Goal: Task Accomplishment & Management: Use online tool/utility

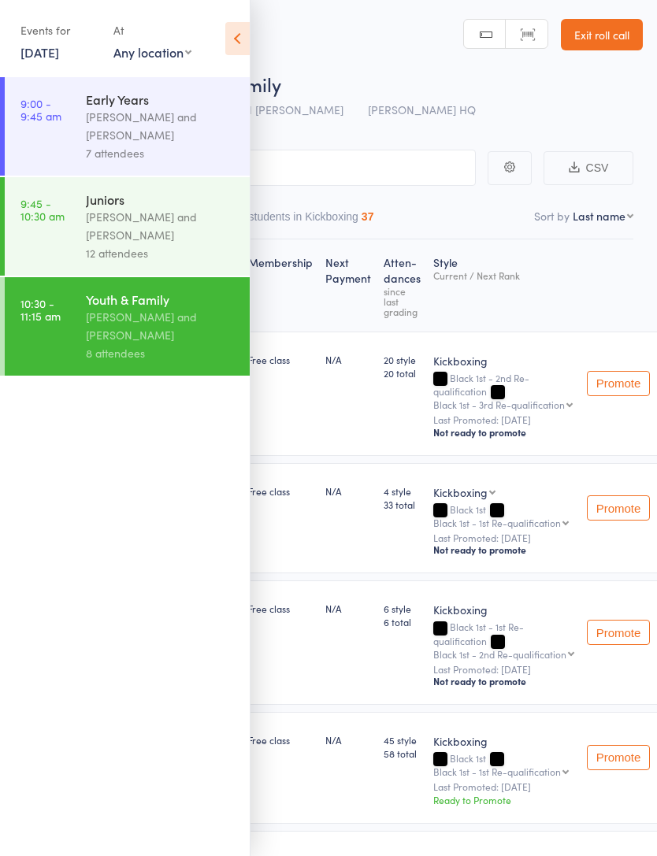
click at [58, 58] on link "[DATE]" at bounding box center [39, 51] width 39 height 17
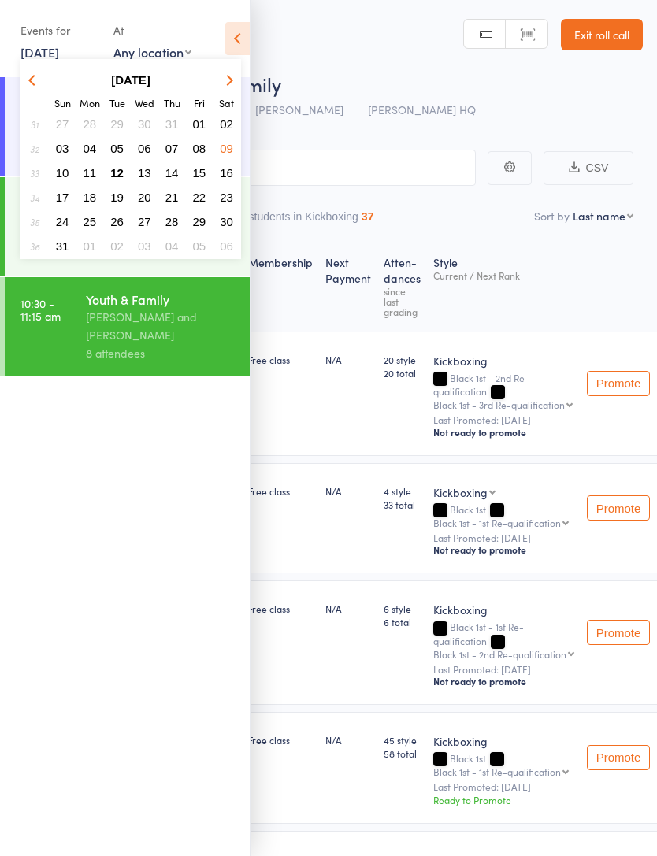
click at [228, 152] on span "09" at bounding box center [226, 148] width 13 height 13
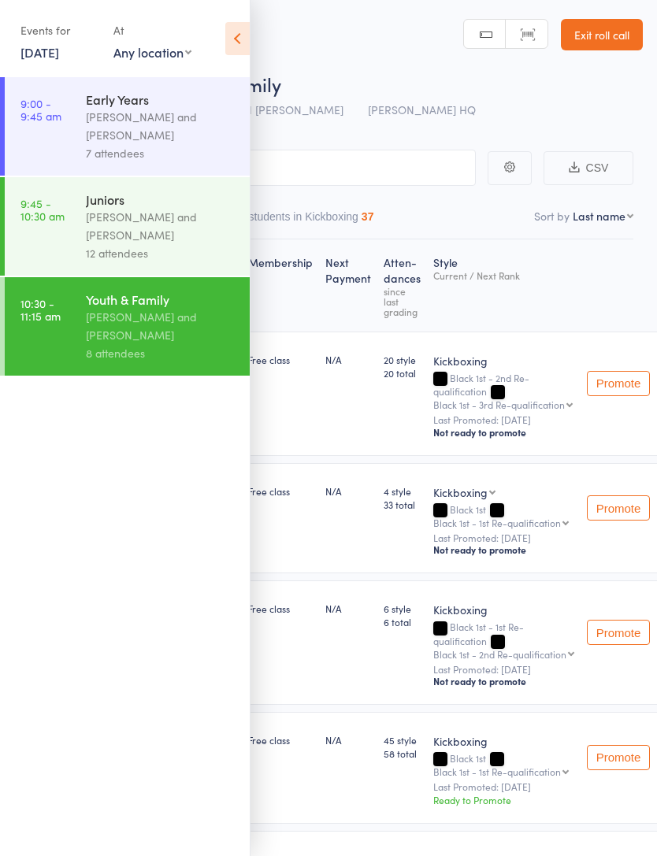
click at [186, 344] on div "[PERSON_NAME] and [PERSON_NAME]" at bounding box center [161, 326] width 150 height 36
click at [245, 40] on icon at bounding box center [237, 38] width 24 height 33
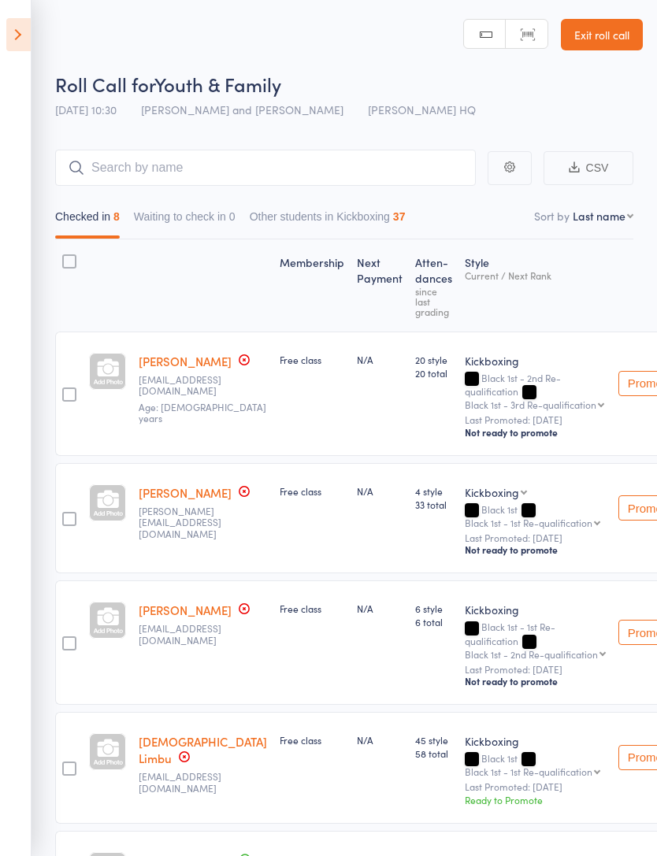
click at [26, 24] on icon at bounding box center [18, 34] width 24 height 33
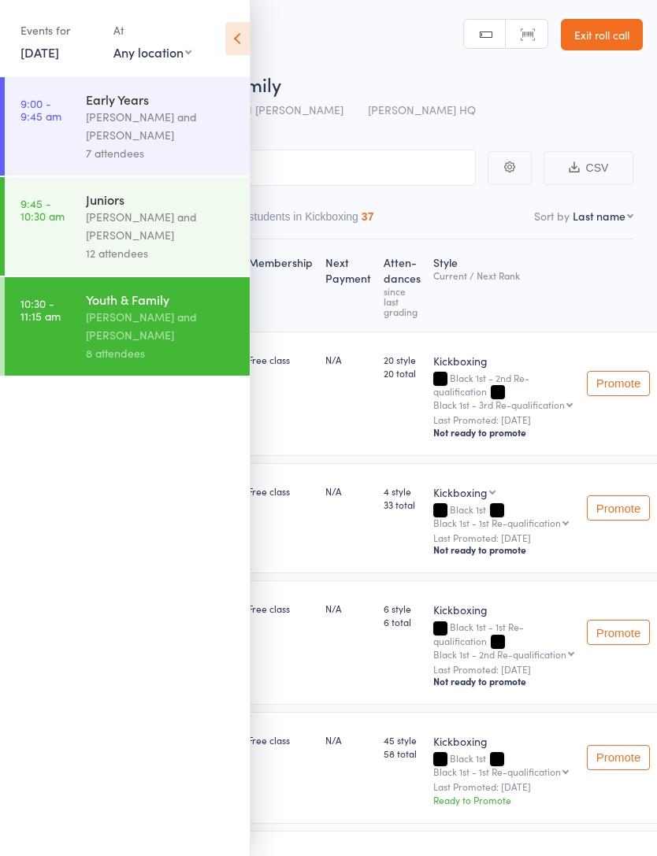
click at [23, 31] on div "Events for" at bounding box center [58, 30] width 77 height 26
click at [43, 58] on link "[DATE]" at bounding box center [39, 51] width 39 height 17
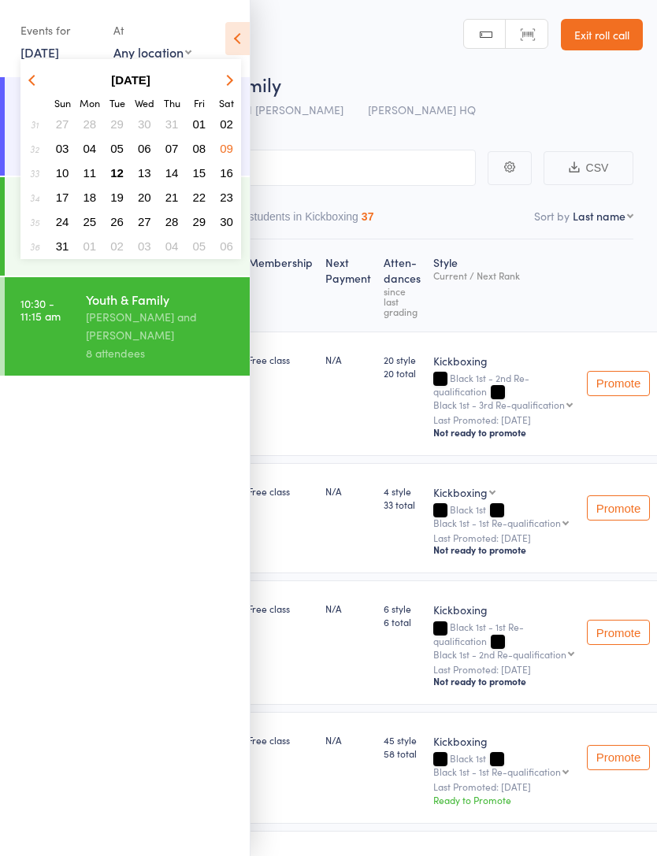
click at [120, 175] on span "12" at bounding box center [116, 172] width 13 height 13
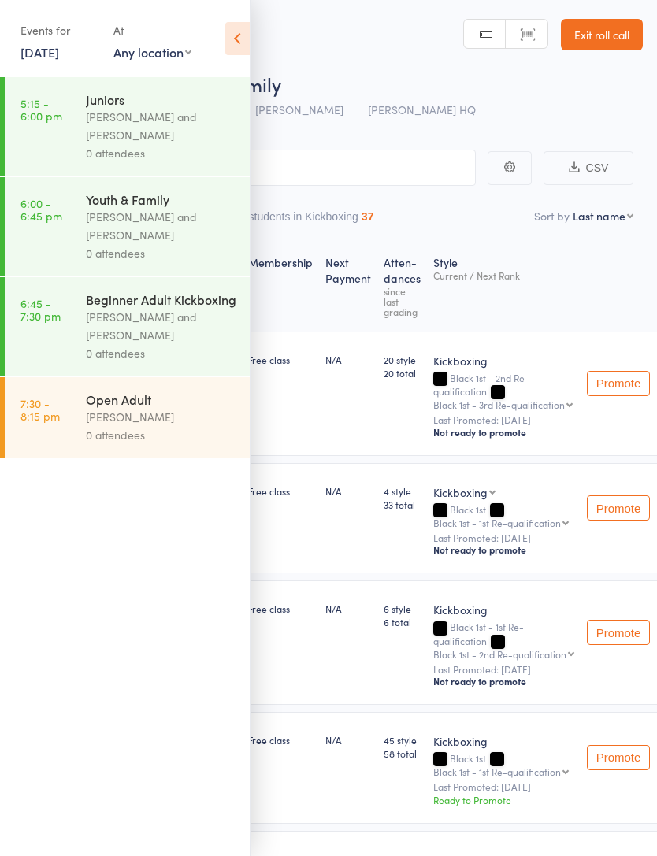
click at [176, 136] on div "[PERSON_NAME] and [PERSON_NAME]" at bounding box center [161, 126] width 150 height 36
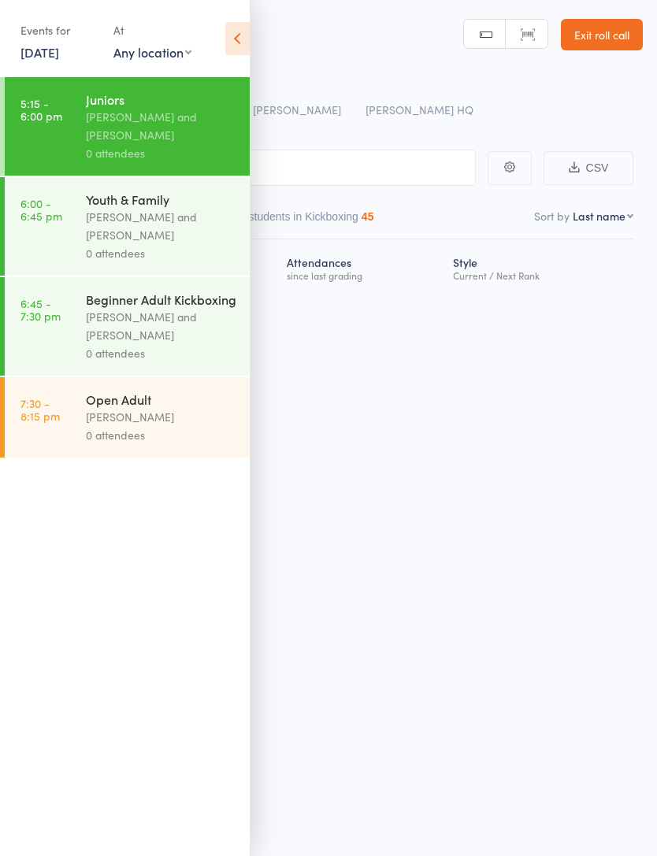
click at [237, 38] on icon at bounding box center [237, 38] width 24 height 33
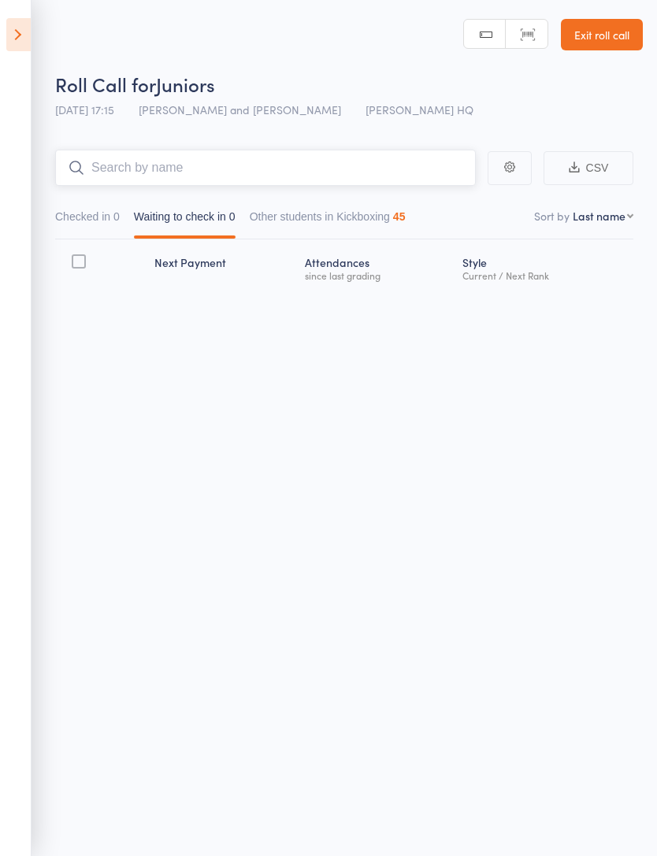
click at [290, 168] on input "search" at bounding box center [265, 168] width 421 height 36
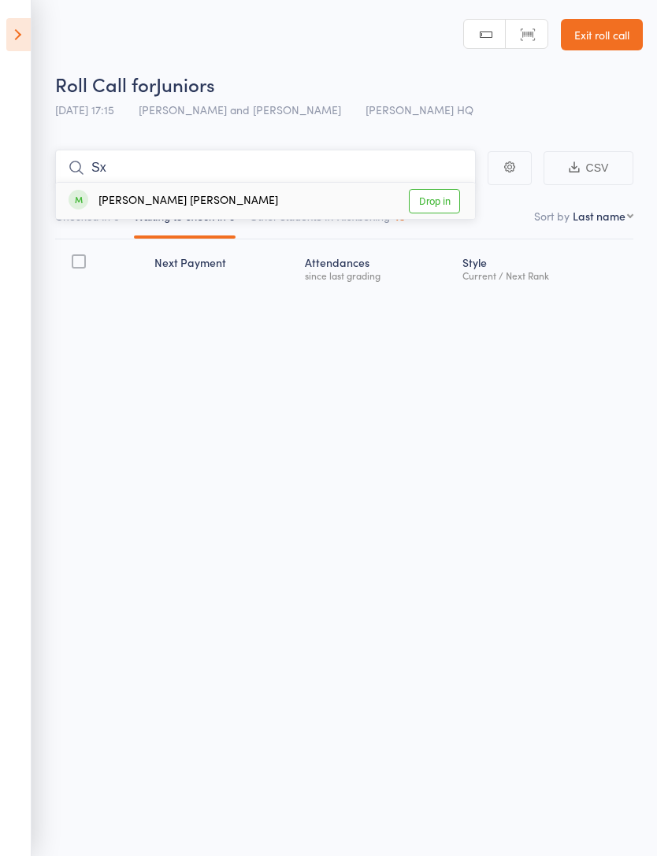
type input "S"
click at [451, 366] on div "Roll Call for Juniors [DATE] 17:15 [PERSON_NAME] and [PERSON_NAME] HQ Manual se…" at bounding box center [328, 428] width 657 height 856
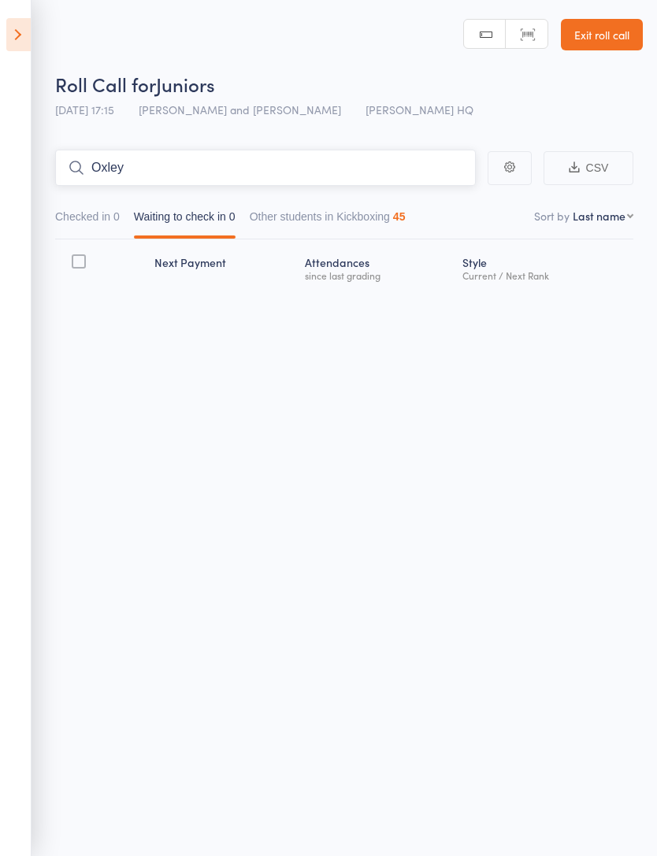
click at [284, 158] on input "Oxley" at bounding box center [265, 168] width 421 height 36
click at [441, 176] on input "Oxley" at bounding box center [265, 168] width 421 height 36
type input "O"
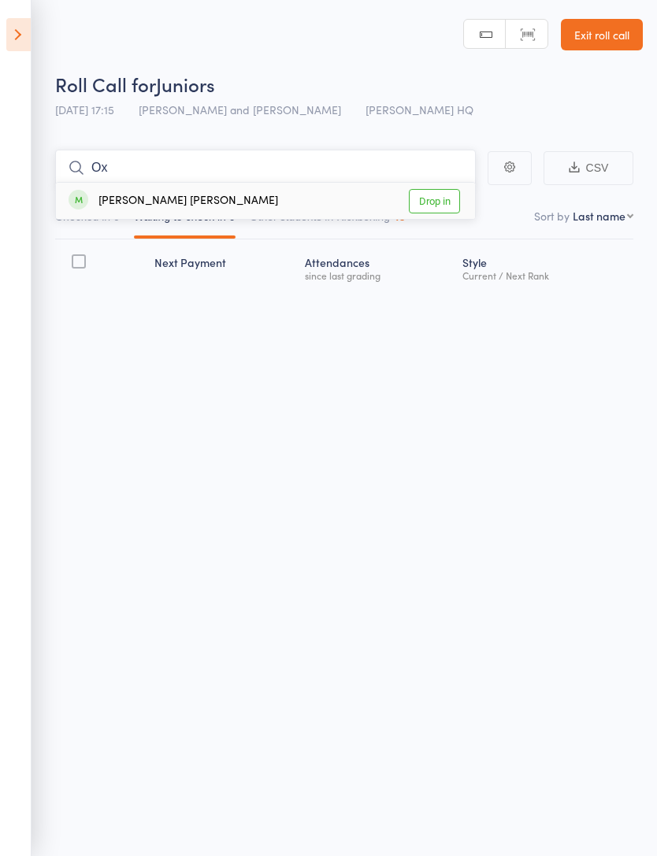
type input "O"
type input "Siera"
click at [444, 202] on link "Drop in" at bounding box center [434, 201] width 51 height 24
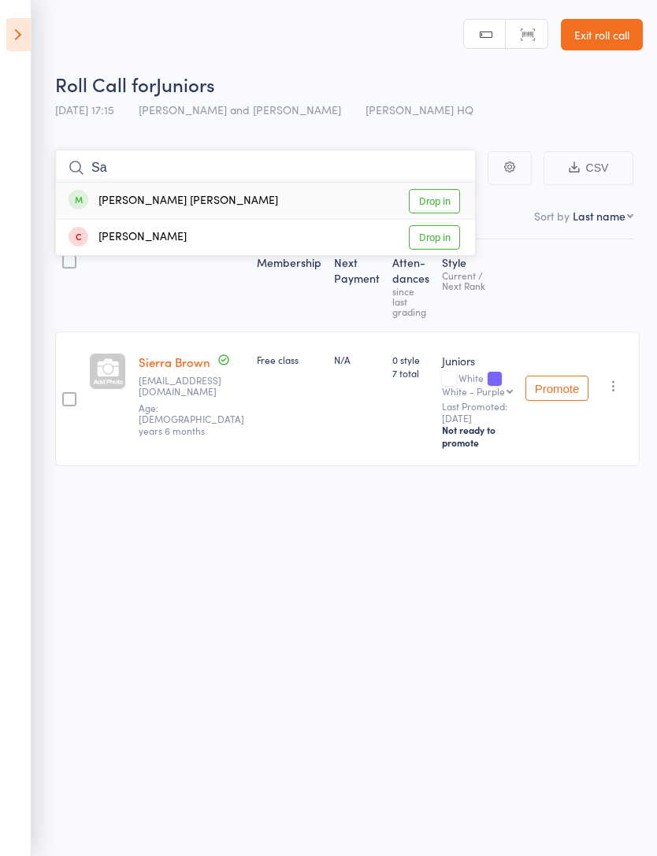
type input "S"
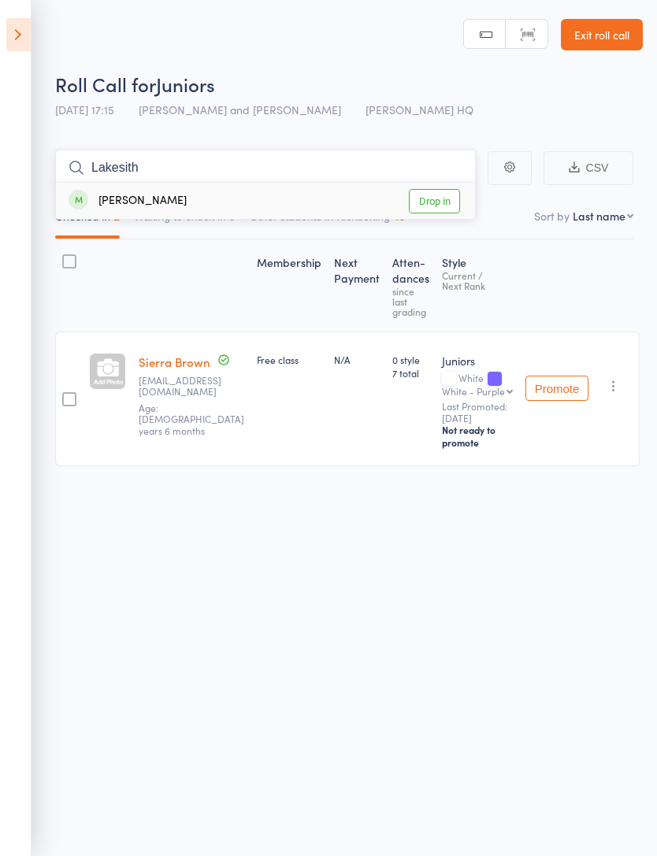
type input "Lakesith"
click at [433, 206] on link "Drop in" at bounding box center [434, 201] width 51 height 24
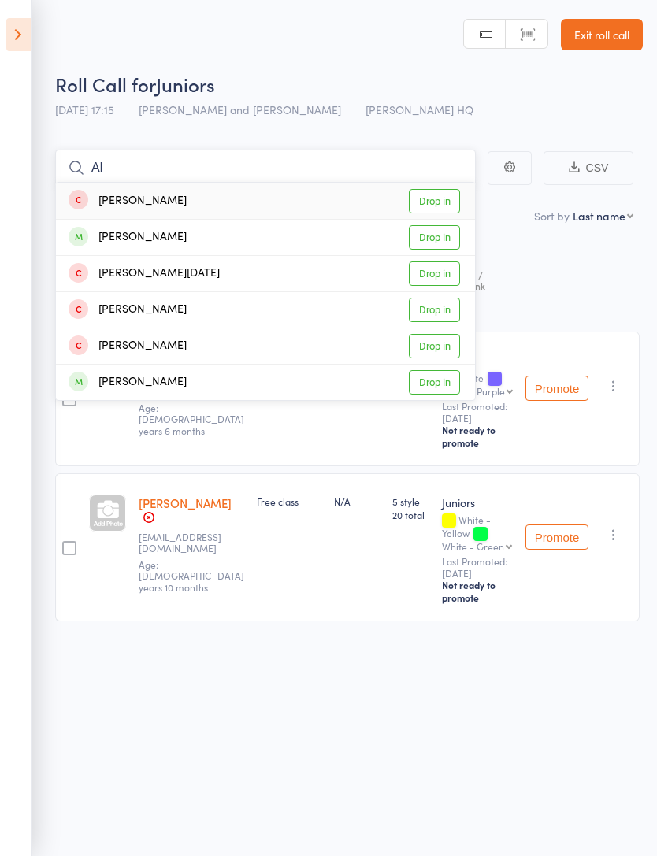
type input "A"
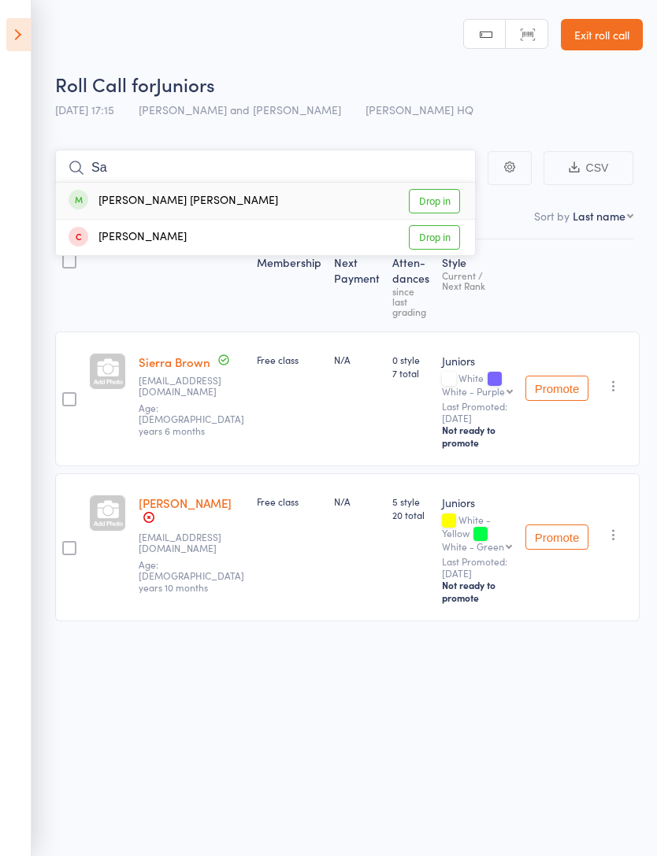
type input "S"
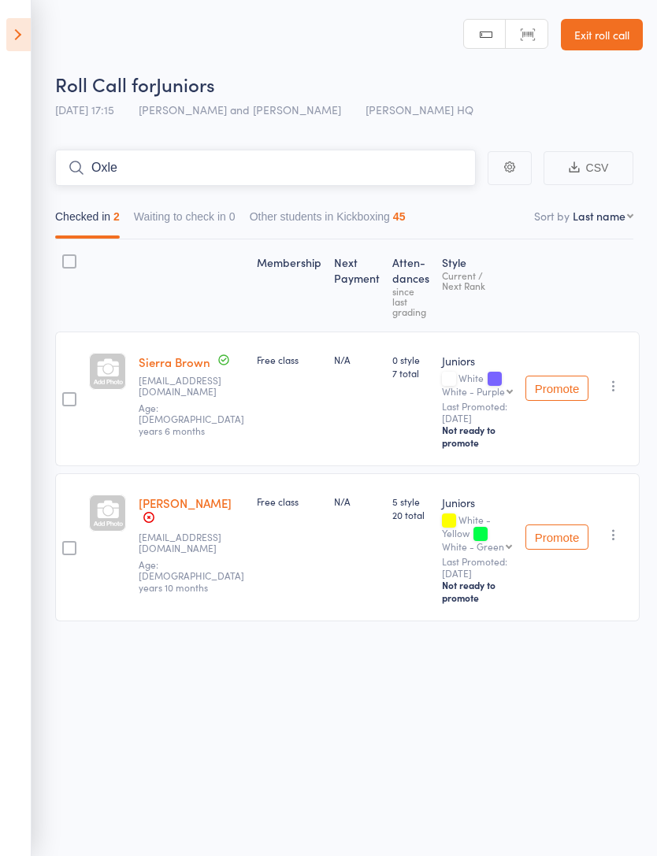
type input "Oxley"
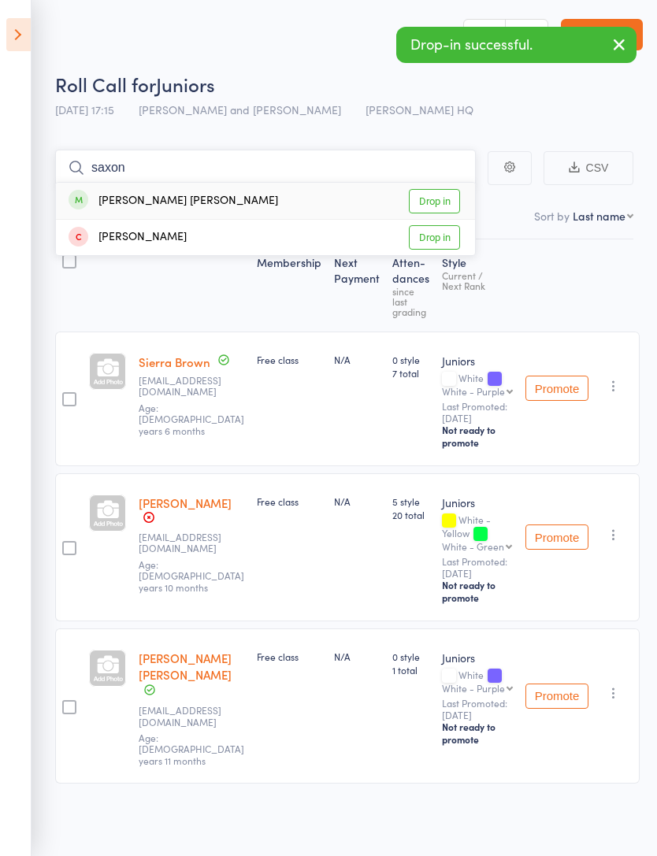
type input "saxon"
click at [436, 193] on link "Drop in" at bounding box center [434, 201] width 51 height 24
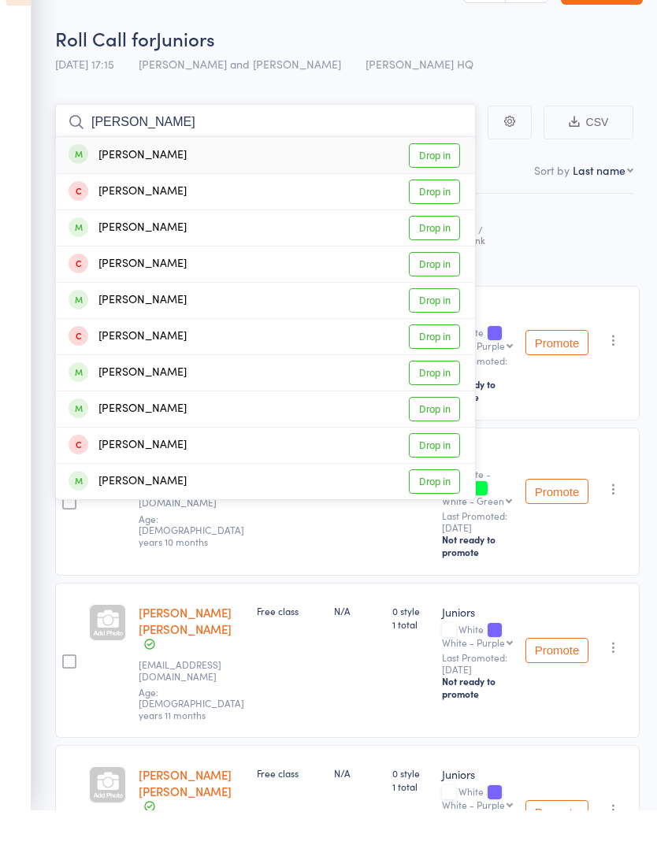
type input "J"
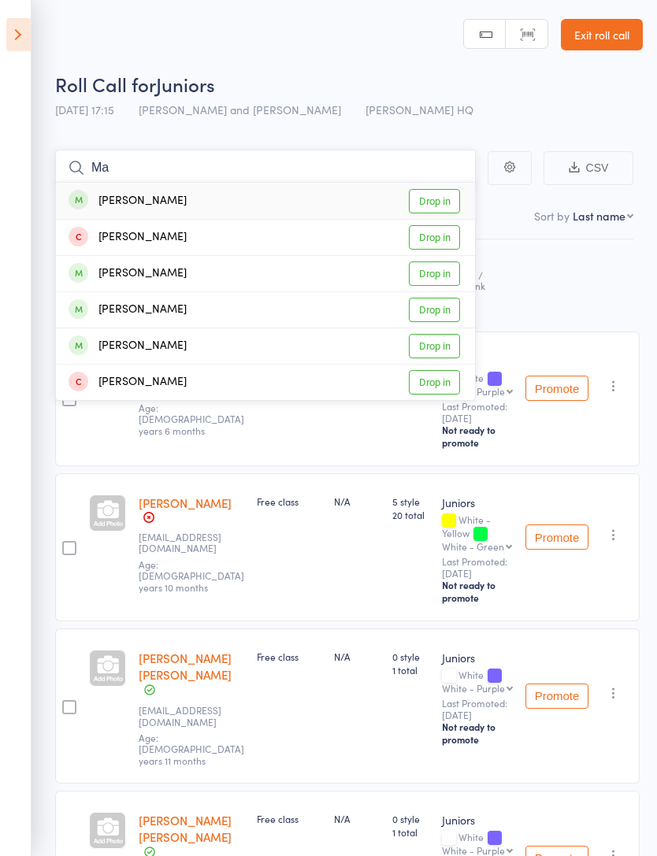
type input "M"
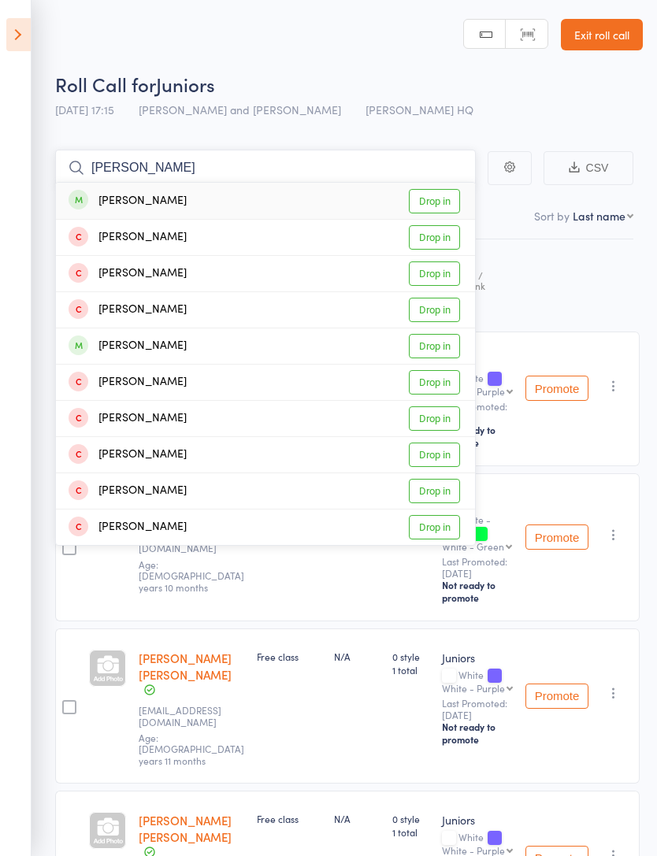
type input "[PERSON_NAME]"
click at [439, 199] on link "Drop in" at bounding box center [434, 201] width 51 height 24
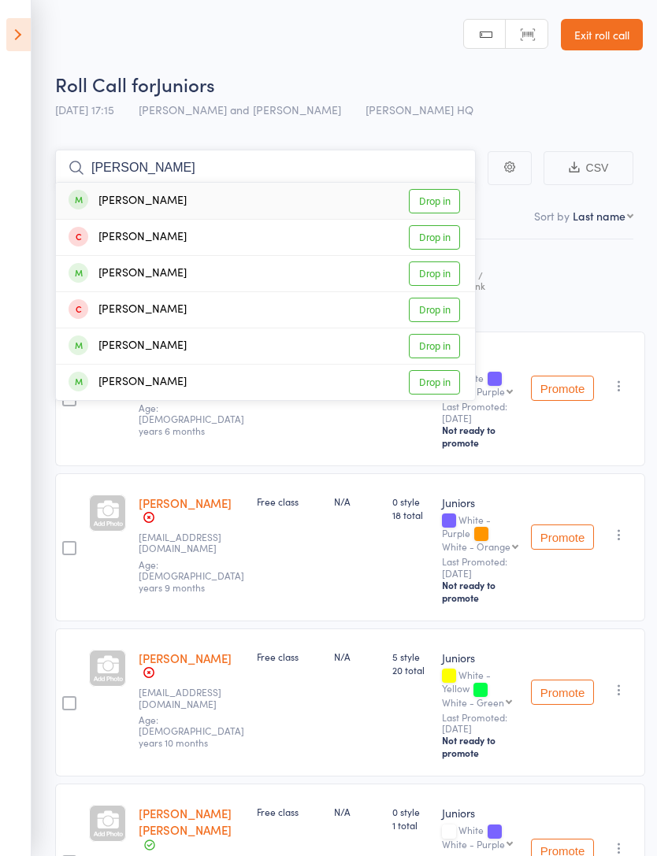
type input "[PERSON_NAME]"
click at [432, 206] on link "Drop in" at bounding box center [434, 201] width 51 height 24
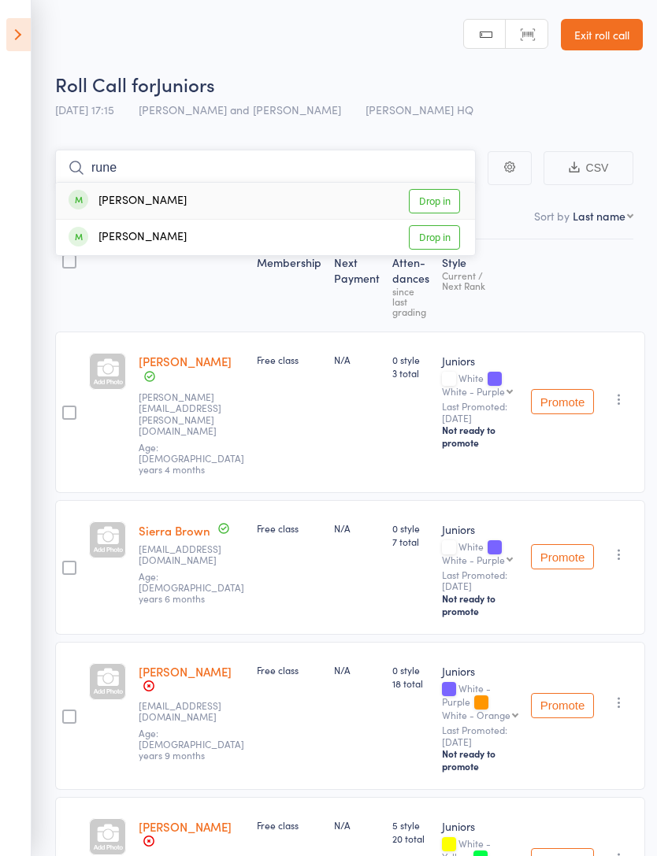
type input "rune"
click at [429, 198] on link "Drop in" at bounding box center [434, 201] width 51 height 24
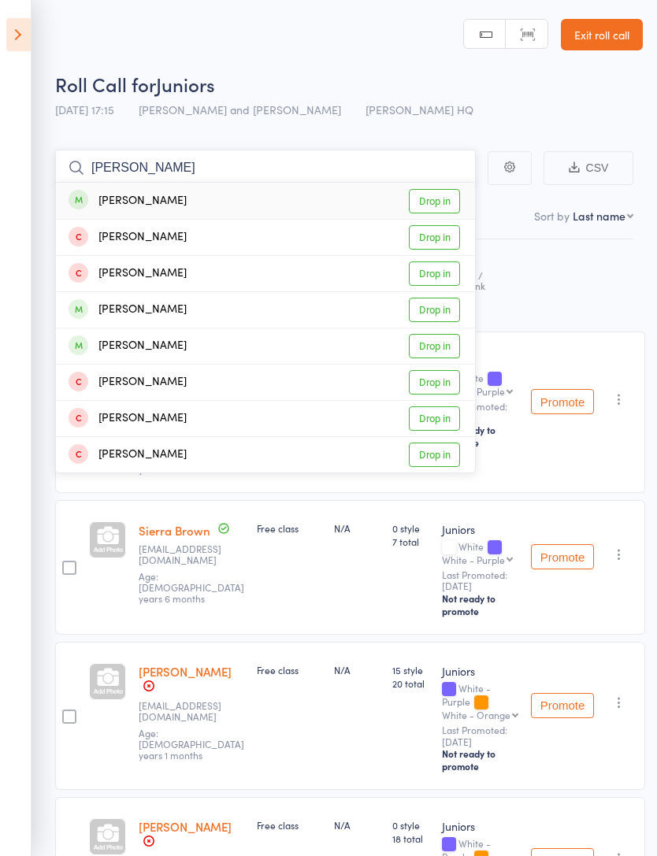
type input "[PERSON_NAME]"
click at [440, 311] on link "Drop in" at bounding box center [434, 310] width 51 height 24
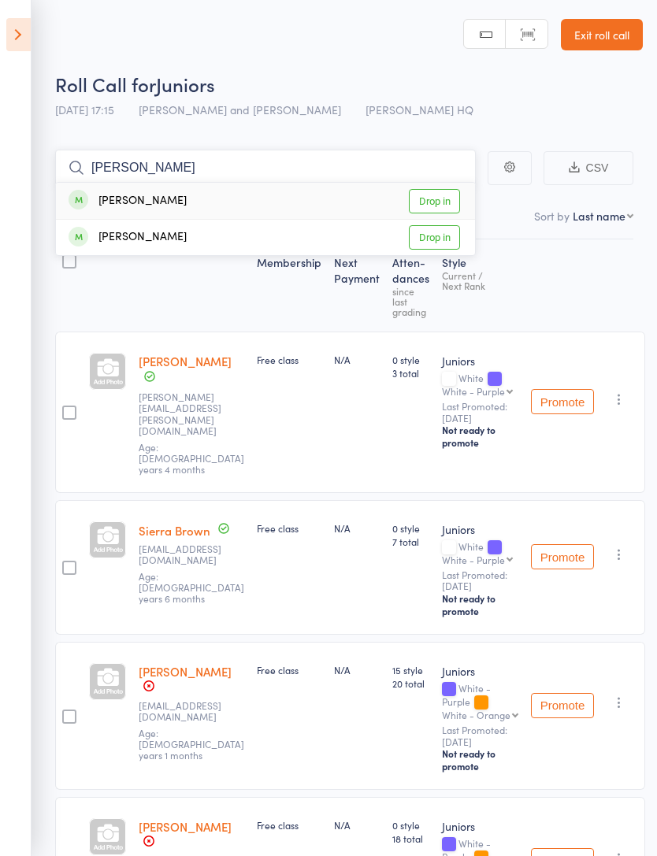
type input "[PERSON_NAME]"
click at [435, 234] on link "Drop in" at bounding box center [434, 237] width 51 height 24
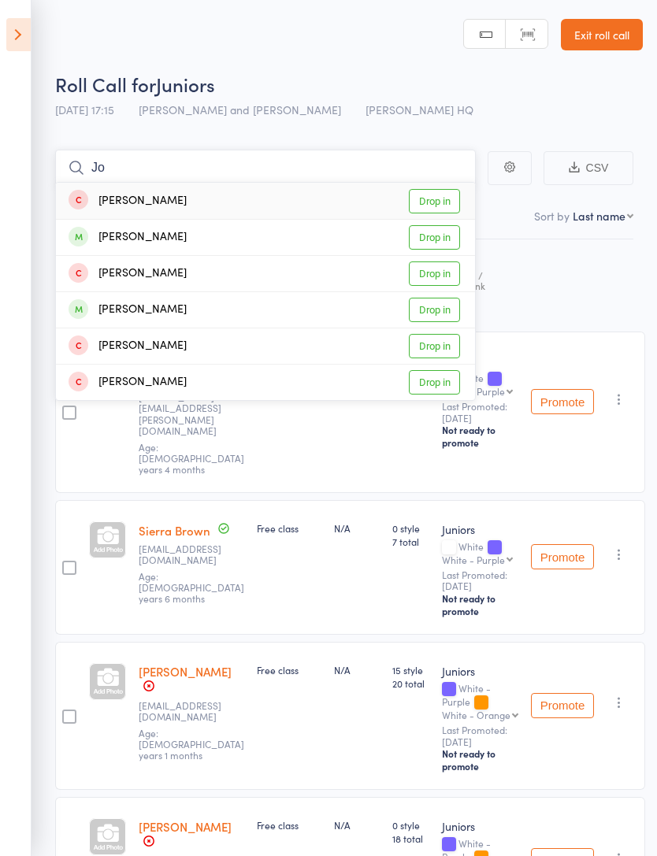
type input "J"
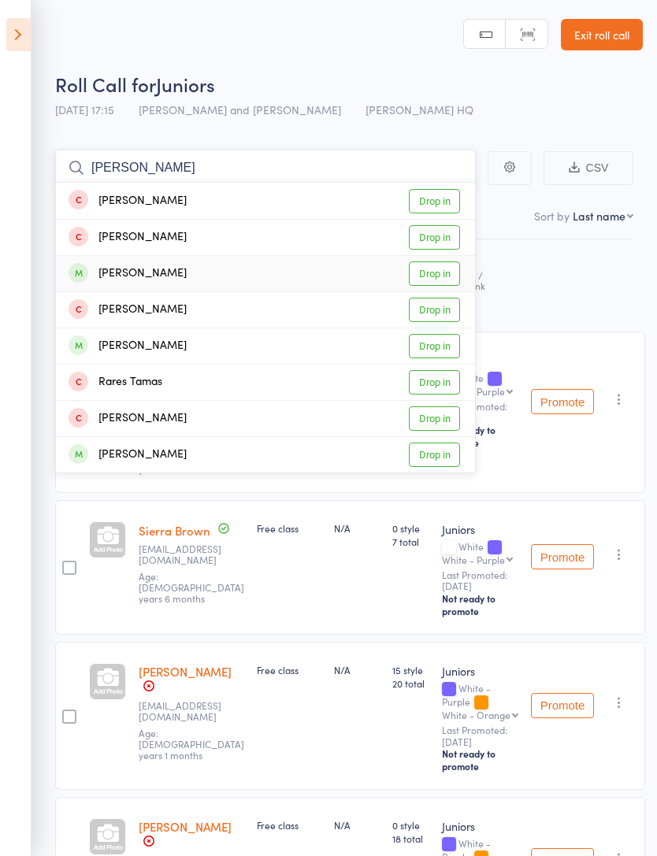
type input "[PERSON_NAME]"
click at [428, 277] on link "Drop in" at bounding box center [434, 274] width 51 height 24
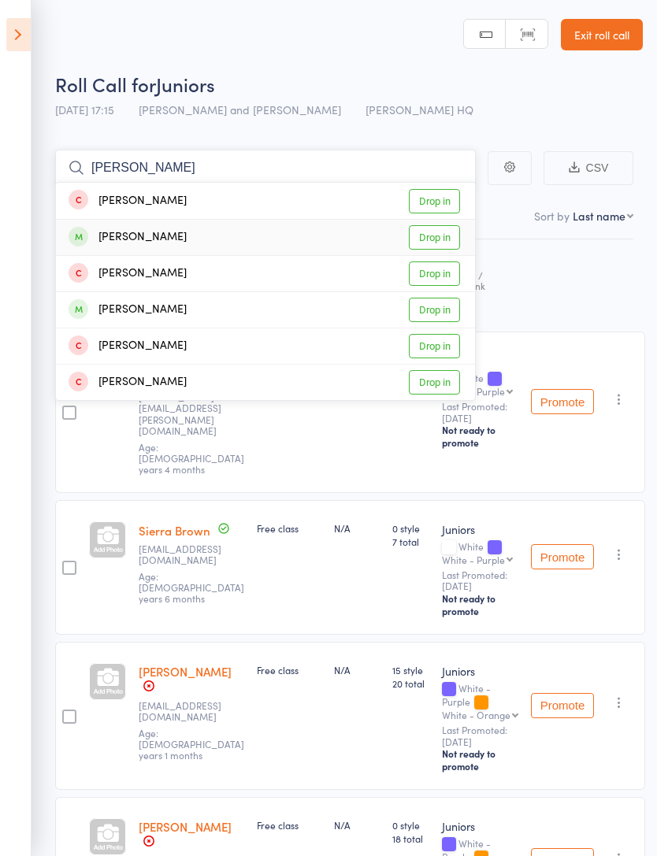
type input "[PERSON_NAME]"
click at [441, 234] on link "Drop in" at bounding box center [434, 237] width 51 height 24
